Goal: Obtain resource: Download file/media

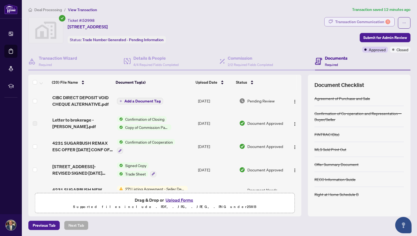
click at [346, 20] on div "Transaction Communication 1" at bounding box center [363, 21] width 55 height 9
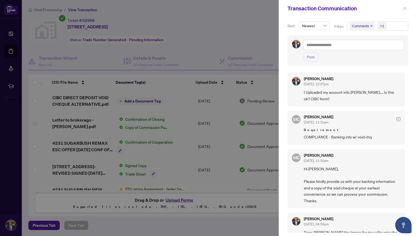
click at [405, 8] on icon "close" at bounding box center [405, 9] width 4 height 4
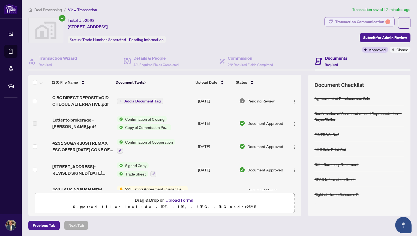
click at [352, 20] on div "Transaction Communication 1" at bounding box center [363, 21] width 55 height 9
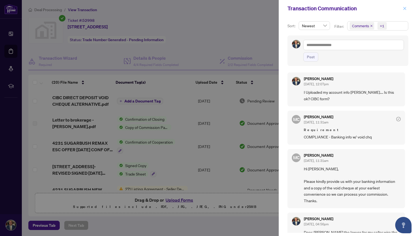
click at [405, 8] on icon "close" at bounding box center [405, 9] width 4 height 4
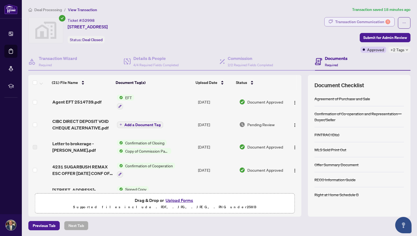
click at [373, 21] on div "Transaction Communication 1" at bounding box center [363, 21] width 55 height 9
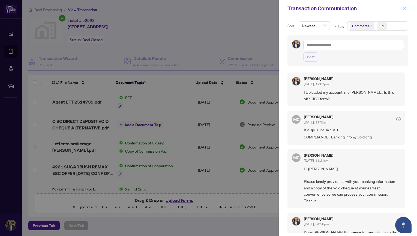
click at [404, 9] on icon "close" at bounding box center [405, 9] width 4 height 4
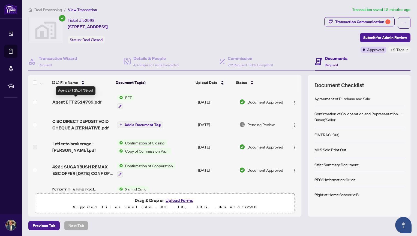
click at [79, 101] on span "Agent EFT 2514739.pdf" at bounding box center [76, 102] width 49 height 7
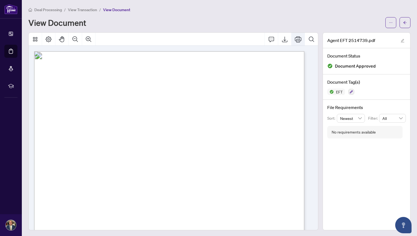
click at [295, 38] on icon "Print" at bounding box center [298, 39] width 7 height 7
